Goal: Transaction & Acquisition: Obtain resource

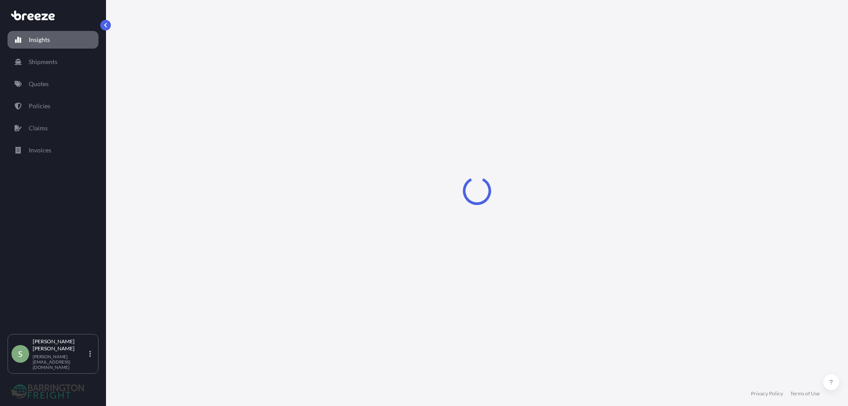
select select "2025"
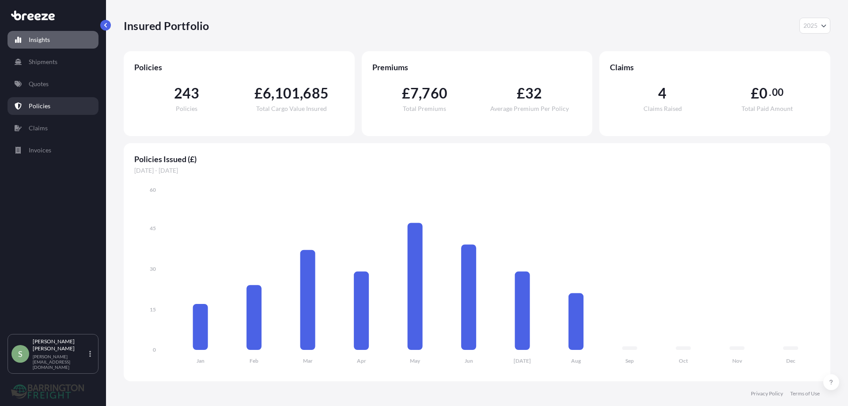
click at [33, 106] on p "Policies" at bounding box center [40, 106] width 22 height 9
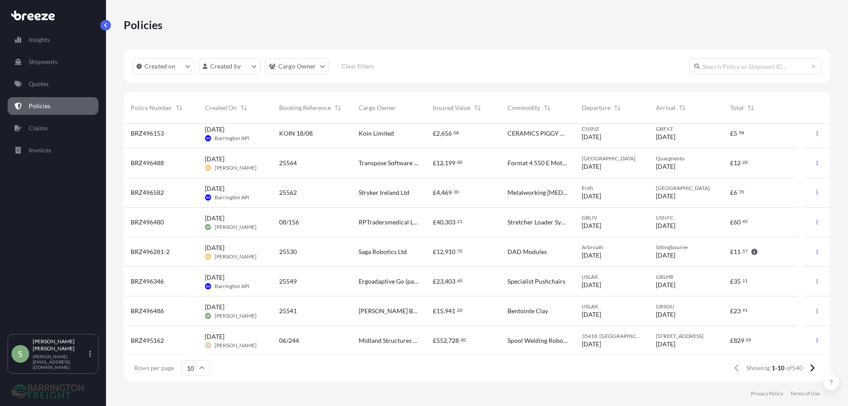
scroll to position [65, 0]
click at [811, 367] on icon at bounding box center [811, 368] width 5 height 8
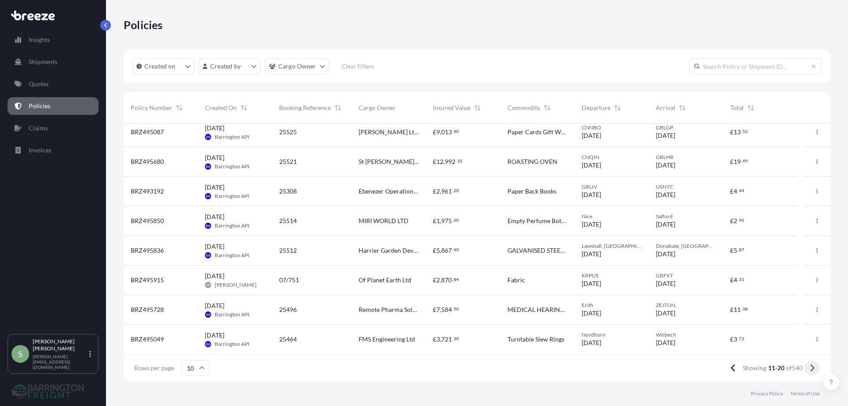
click at [812, 367] on icon at bounding box center [811, 368] width 5 height 8
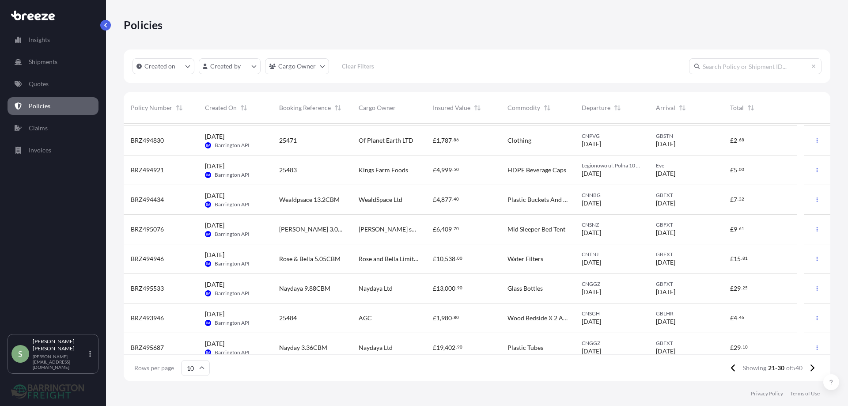
scroll to position [0, 0]
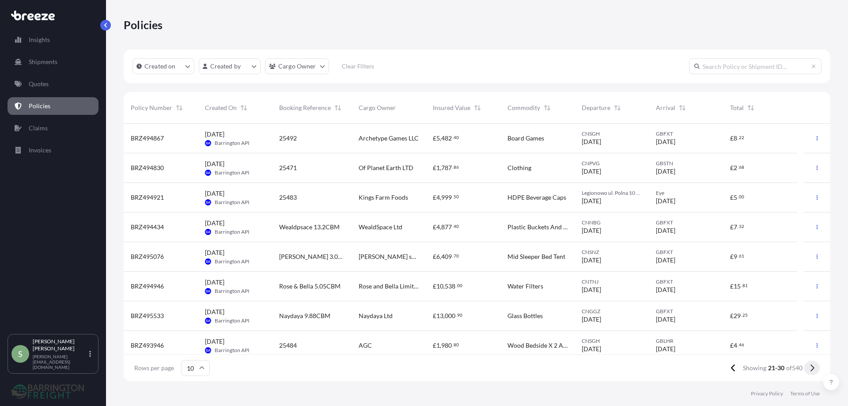
click at [813, 365] on icon at bounding box center [811, 368] width 5 height 8
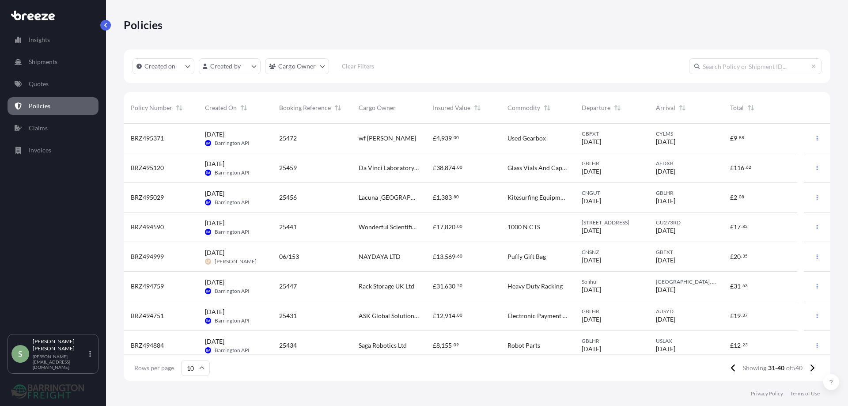
click at [391, 308] on div "ASK Global Solutions Ltd" at bounding box center [389, 316] width 74 height 30
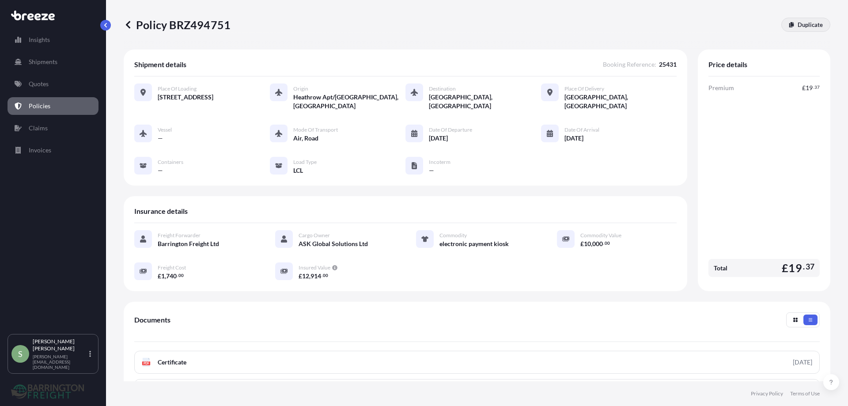
click at [798, 26] on p "Duplicate" at bounding box center [810, 24] width 25 height 9
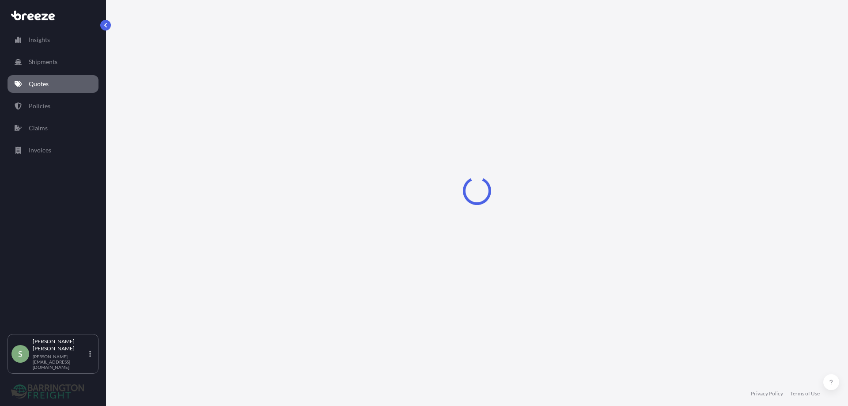
scroll to position [8, 0]
select select "Road"
select select "Air"
select select "Road"
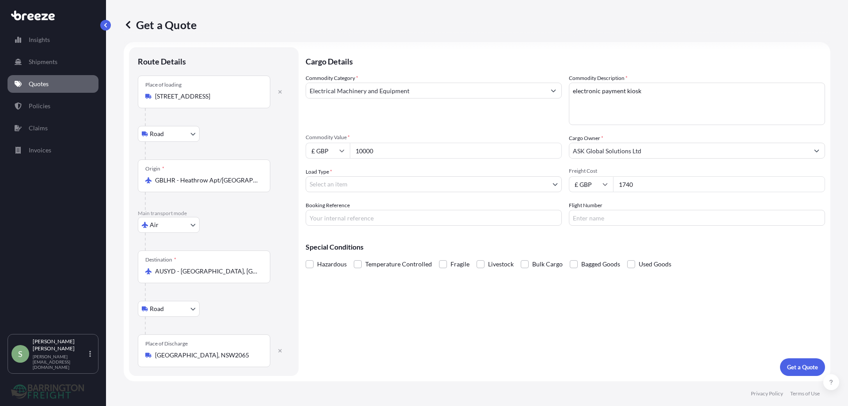
click at [173, 101] on div "Place of loading [GEOGRAPHIC_DATA], SK1 1DY" at bounding box center [204, 92] width 132 height 33
click at [173, 101] on input "[STREET_ADDRESS]" at bounding box center [207, 96] width 104 height 9
drag, startPoint x: 225, startPoint y: 95, endPoint x: 151, endPoint y: 95, distance: 74.2
click at [152, 95] on div "[STREET_ADDRESS]" at bounding box center [203, 96] width 117 height 9
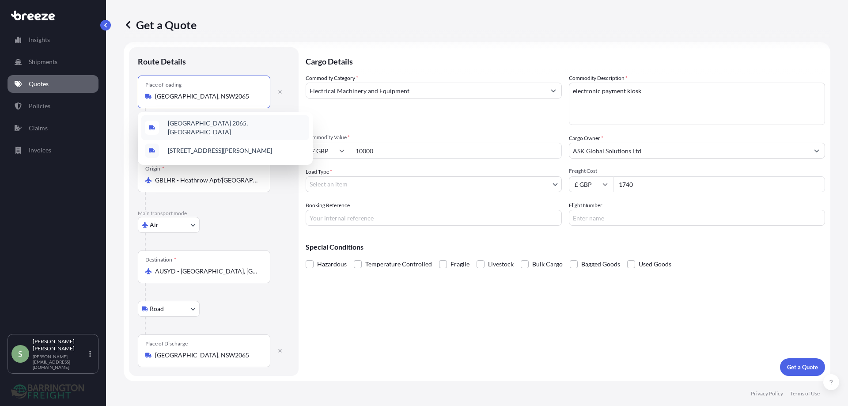
click at [203, 125] on span "[GEOGRAPHIC_DATA] 2065, [GEOGRAPHIC_DATA]" at bounding box center [237, 128] width 138 height 18
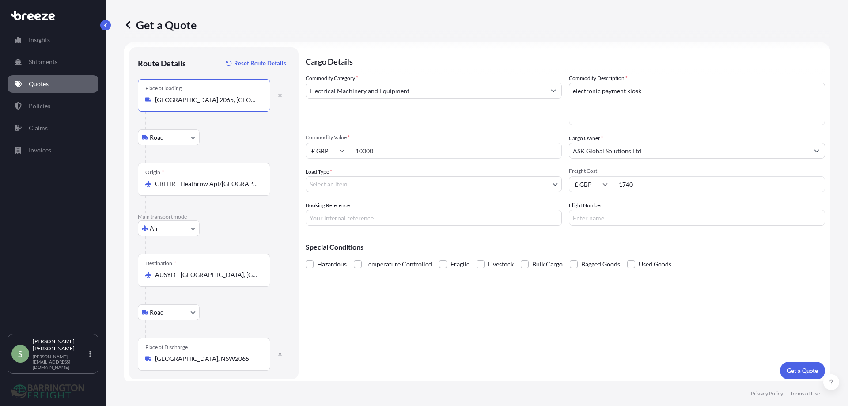
type input "[GEOGRAPHIC_DATA] 2065, [GEOGRAPHIC_DATA]"
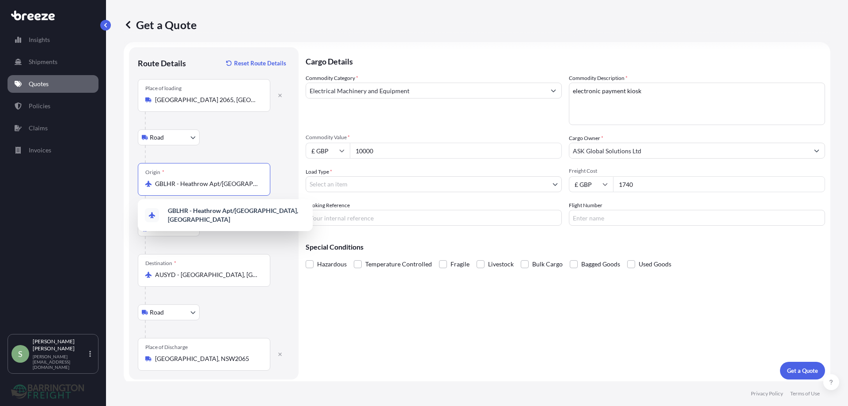
click at [183, 184] on input "GBLHR - Heathrow Apt/[GEOGRAPHIC_DATA], [GEOGRAPHIC_DATA]" at bounding box center [207, 183] width 104 height 9
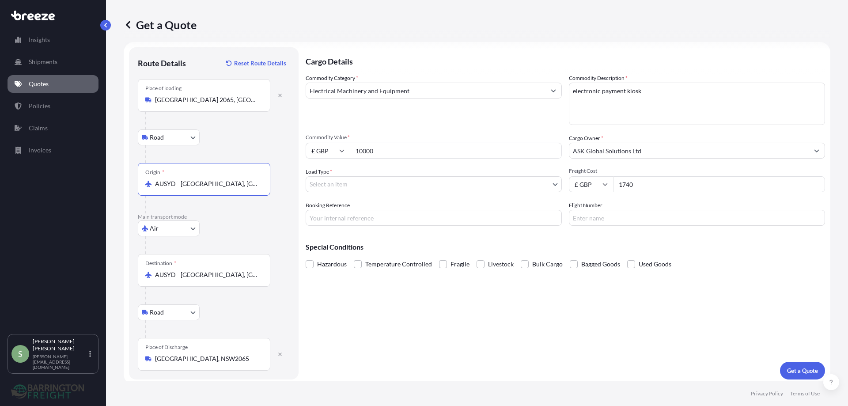
type input "AUSYD - [GEOGRAPHIC_DATA], [GEOGRAPHIC_DATA]"
click at [176, 277] on input "AUSYD - [GEOGRAPHIC_DATA], [GEOGRAPHIC_DATA]" at bounding box center [207, 274] width 104 height 9
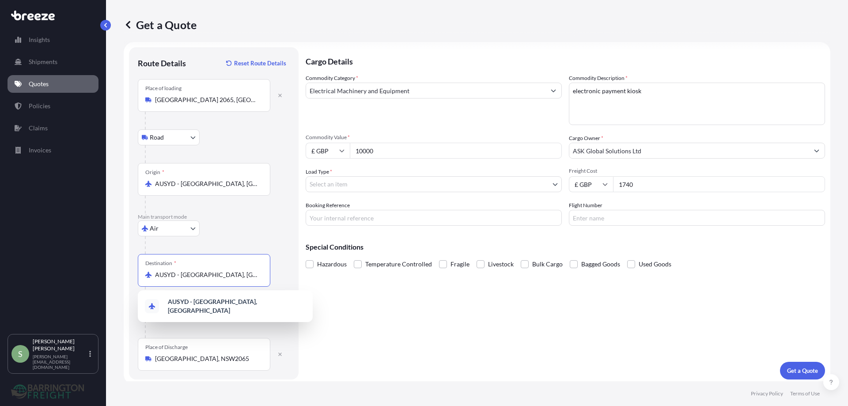
click at [176, 277] on input "AUSYD - [GEOGRAPHIC_DATA], [GEOGRAPHIC_DATA]" at bounding box center [207, 274] width 104 height 9
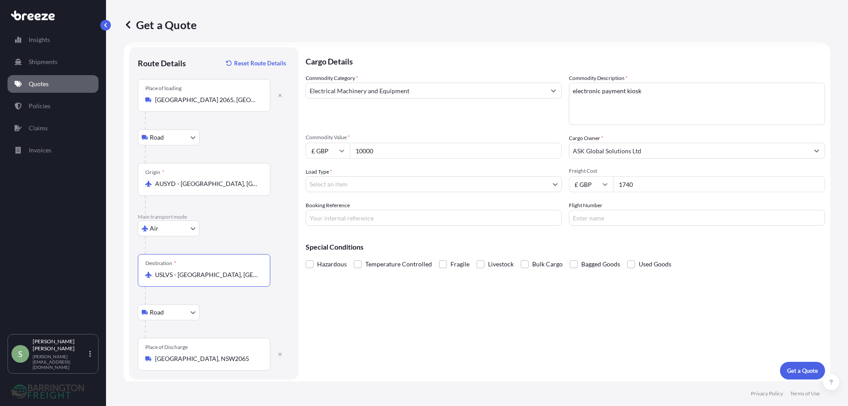
type input "USLVS - [GEOGRAPHIC_DATA], [GEOGRAPHIC_DATA]"
click at [165, 359] on input "[GEOGRAPHIC_DATA], NSW2065" at bounding box center [207, 358] width 104 height 9
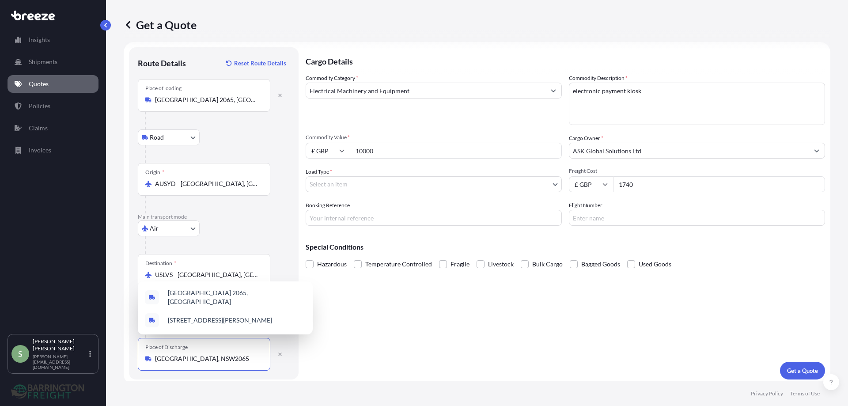
click at [165, 359] on input "[GEOGRAPHIC_DATA], NSW2065" at bounding box center [207, 358] width 104 height 9
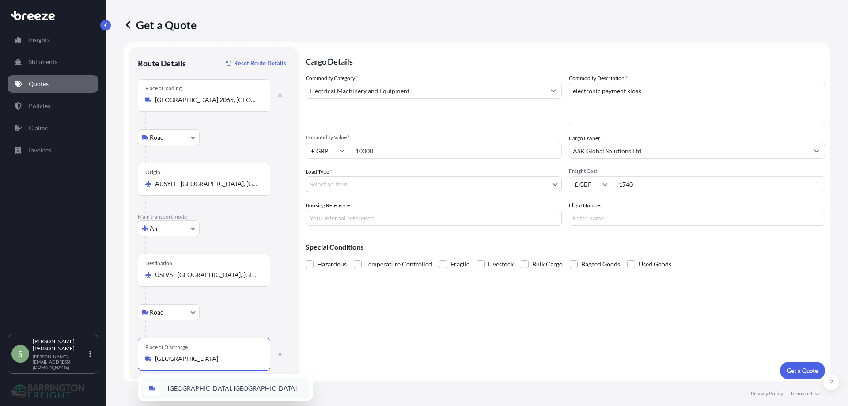
click at [193, 388] on span "[GEOGRAPHIC_DATA], [GEOGRAPHIC_DATA]" at bounding box center [232, 388] width 129 height 9
type input "[GEOGRAPHIC_DATA], [GEOGRAPHIC_DATA]"
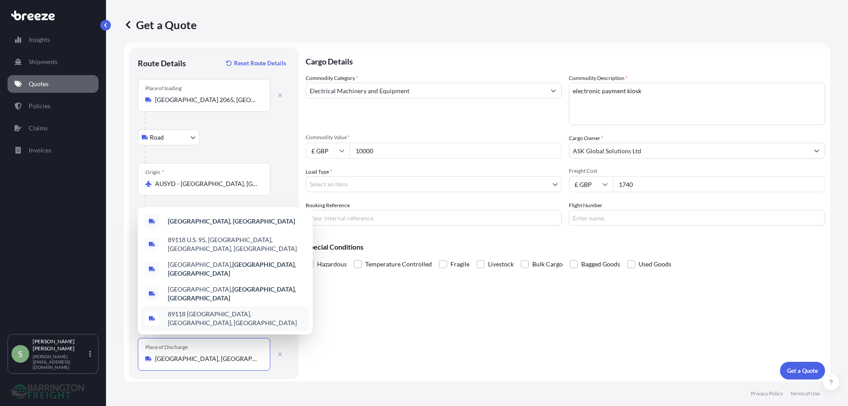
click at [185, 360] on input "[GEOGRAPHIC_DATA], [GEOGRAPHIC_DATA]" at bounding box center [207, 358] width 104 height 9
click at [196, 225] on b "[GEOGRAPHIC_DATA], [GEOGRAPHIC_DATA]" at bounding box center [231, 221] width 127 height 8
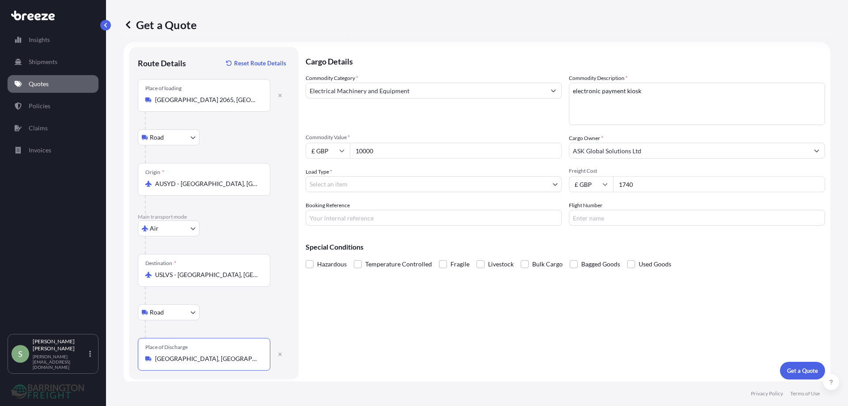
click at [621, 186] on input "1740" at bounding box center [719, 184] width 212 height 16
type input "2223"
click at [801, 371] on p "Get a Quote" at bounding box center [802, 370] width 31 height 9
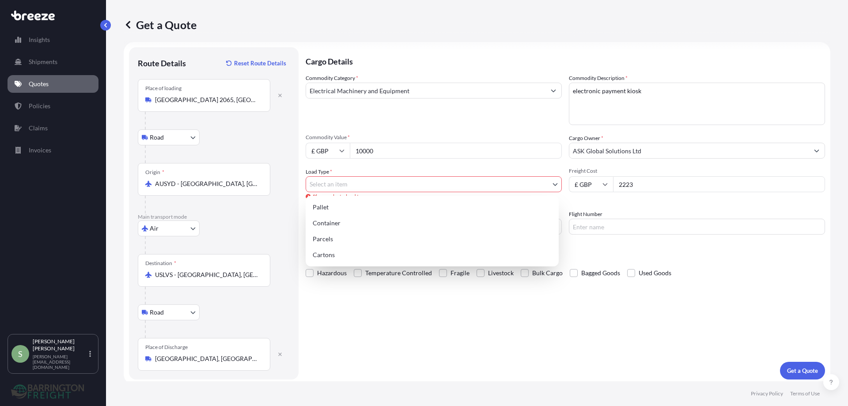
click at [360, 181] on body "Insights Shipments Quotes Policies Claims Invoices S [PERSON_NAME] [PERSON_NAME…" at bounding box center [424, 203] width 848 height 406
click at [321, 207] on div "Pallet" at bounding box center [432, 207] width 246 height 16
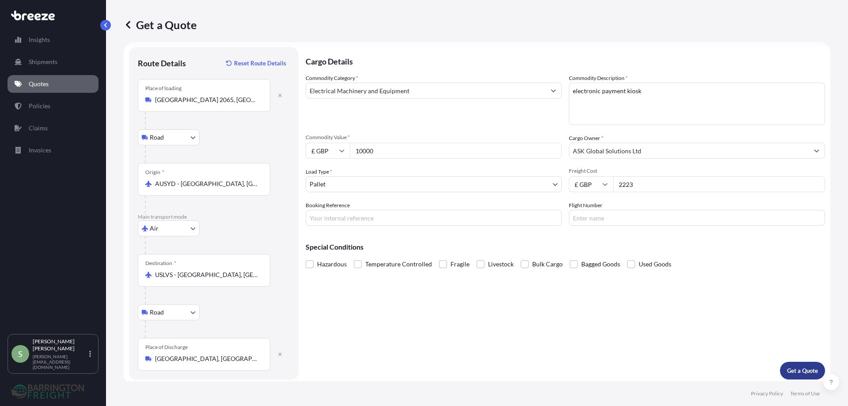
click at [794, 375] on button "Get a Quote" at bounding box center [802, 371] width 45 height 18
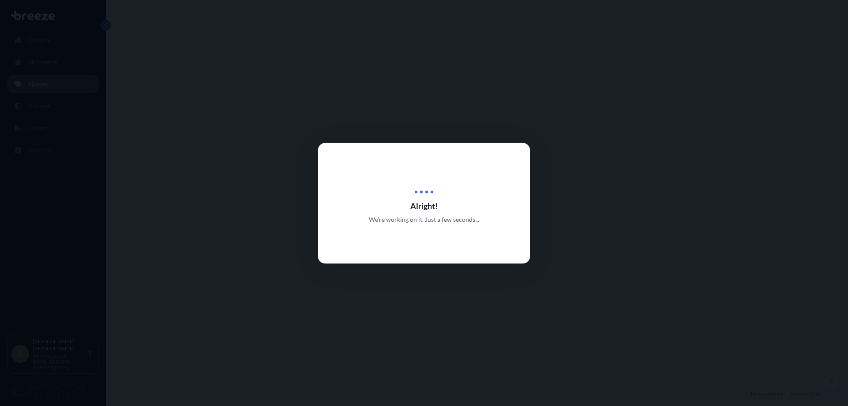
select select "Road"
select select "Air"
select select "Road"
select select "1"
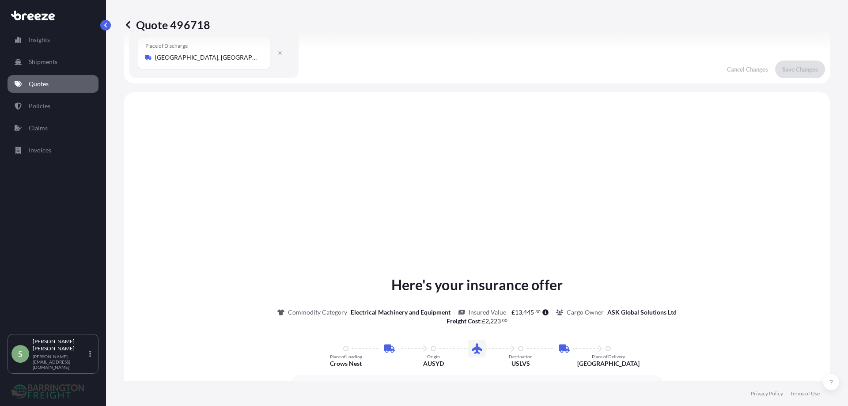
scroll to position [353, 0]
